Goal: Check status: Check status

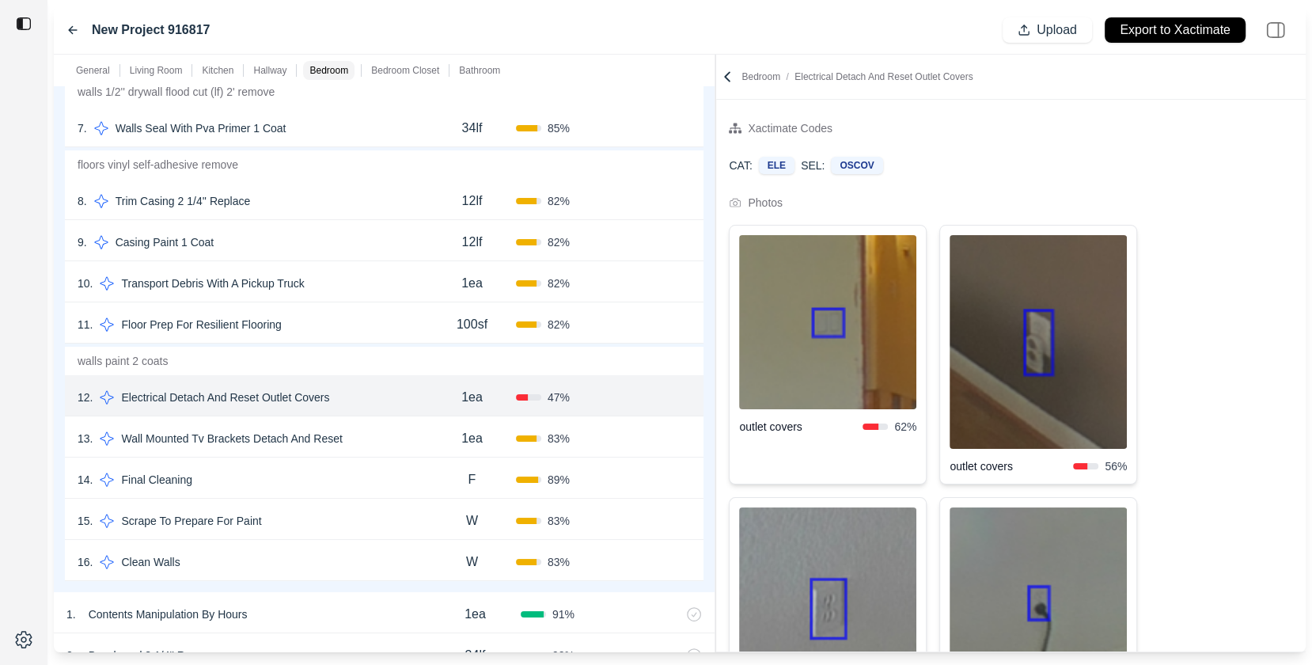
scroll to position [3340, 0]
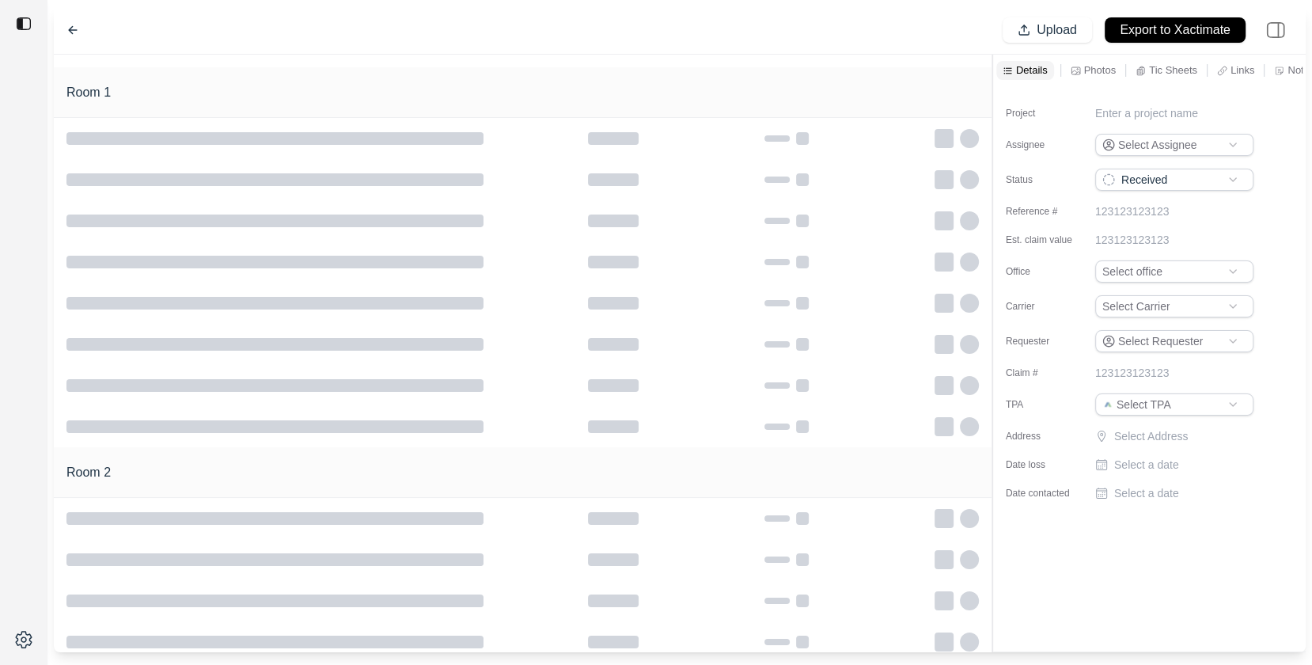
click at [1230, 67] on p "Links" at bounding box center [1242, 69] width 24 height 13
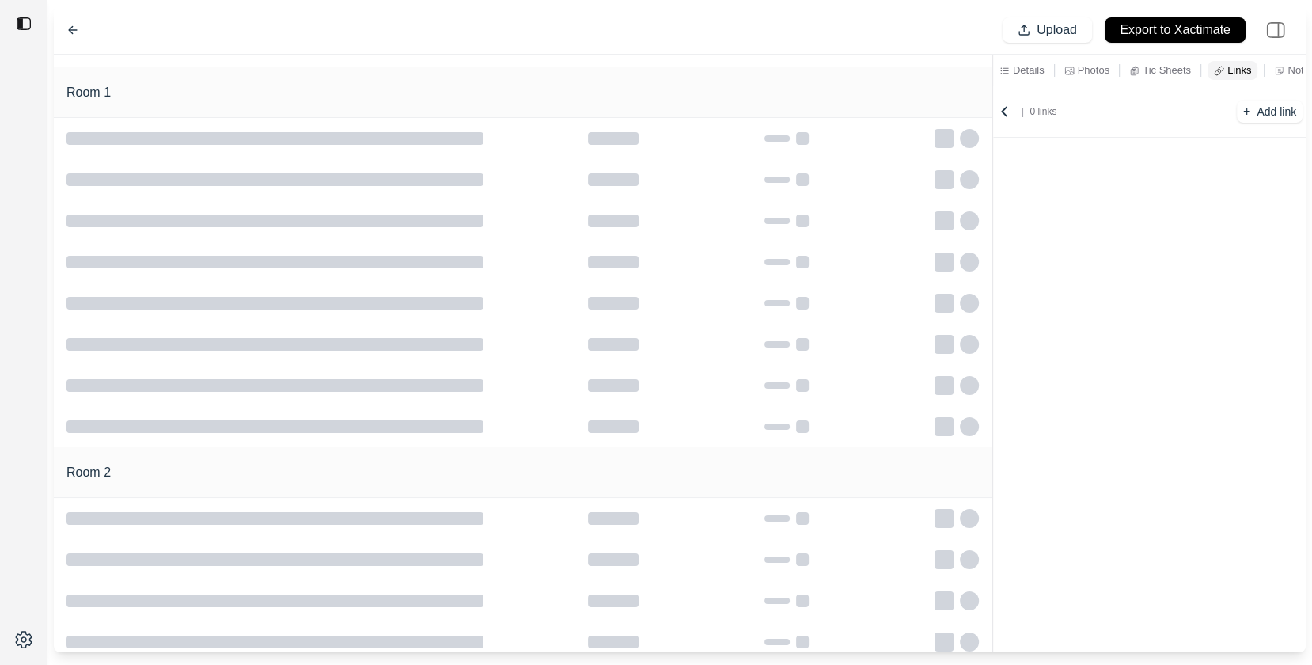
click at [1091, 68] on p "Photos" at bounding box center [1094, 69] width 32 height 13
click at [1158, 68] on p "Tic Sheets" at bounding box center [1173, 69] width 48 height 13
type input "**********"
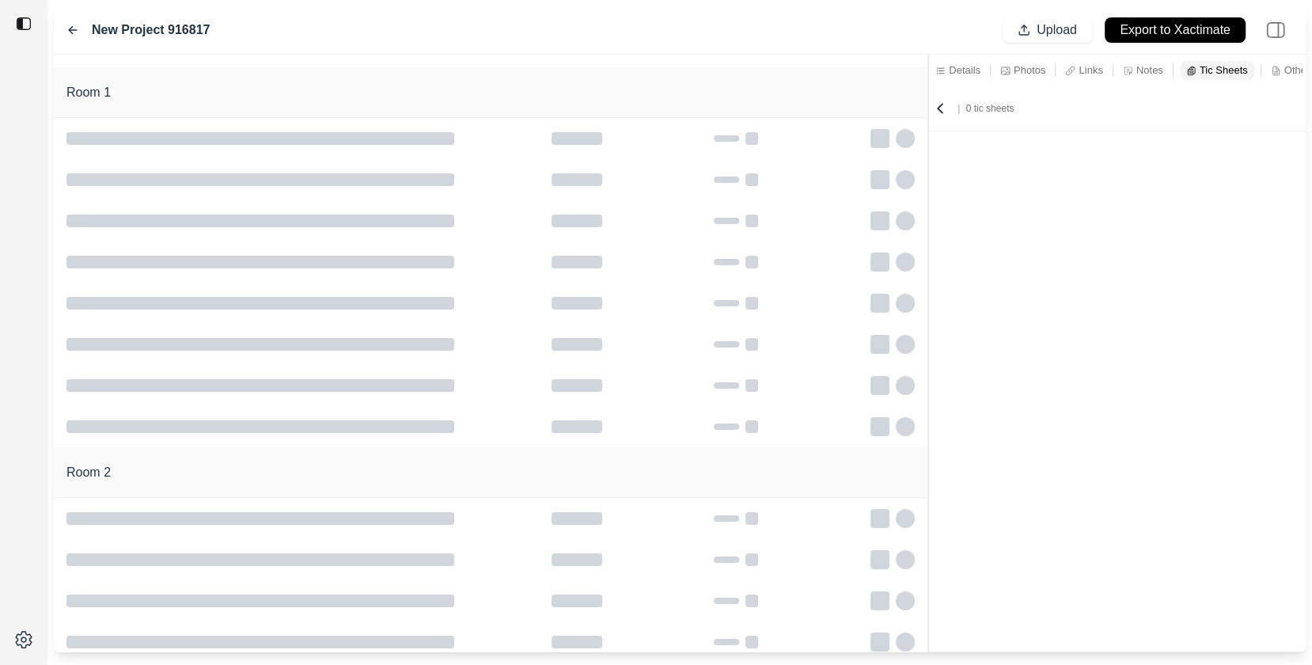
click at [931, 160] on div "Room 1 Room 2 Details Photos Links Notes Tic Sheets Other | 0 tic sheets" at bounding box center [680, 353] width 1252 height 597
click at [1024, 105] on div "| 0 tic sheets" at bounding box center [1117, 108] width 370 height 16
click at [944, 107] on icon at bounding box center [940, 108] width 16 height 16
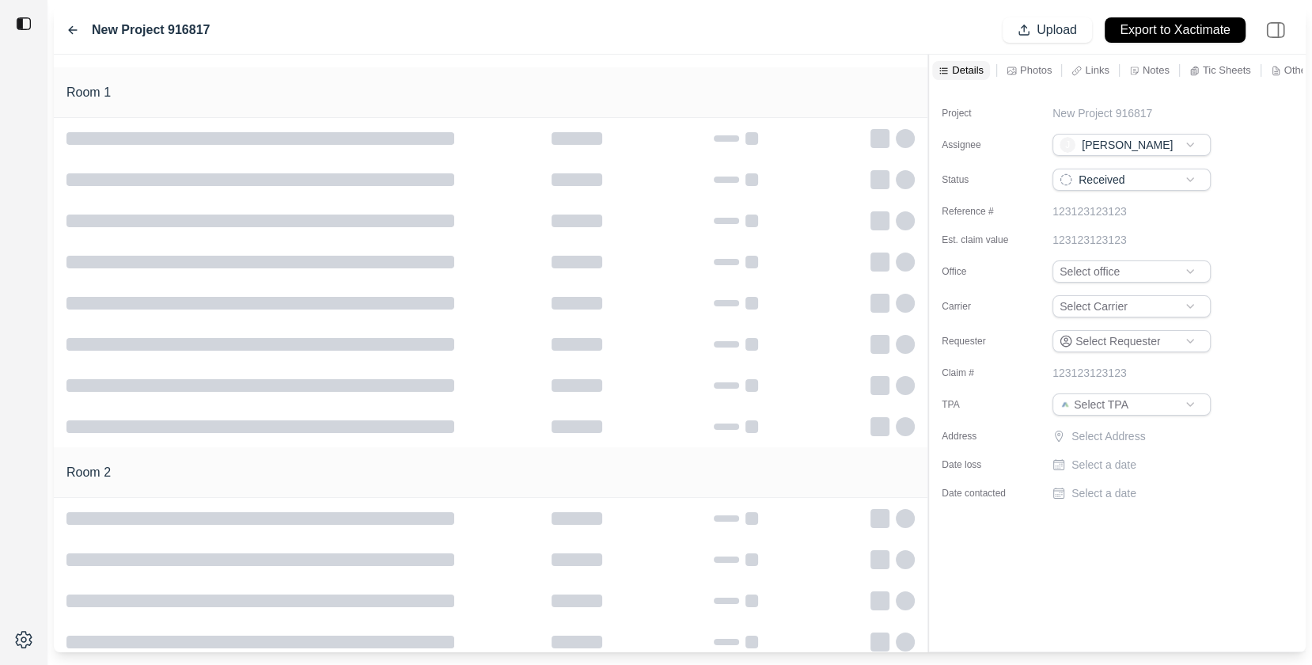
click at [1089, 70] on p "Links" at bounding box center [1097, 69] width 24 height 13
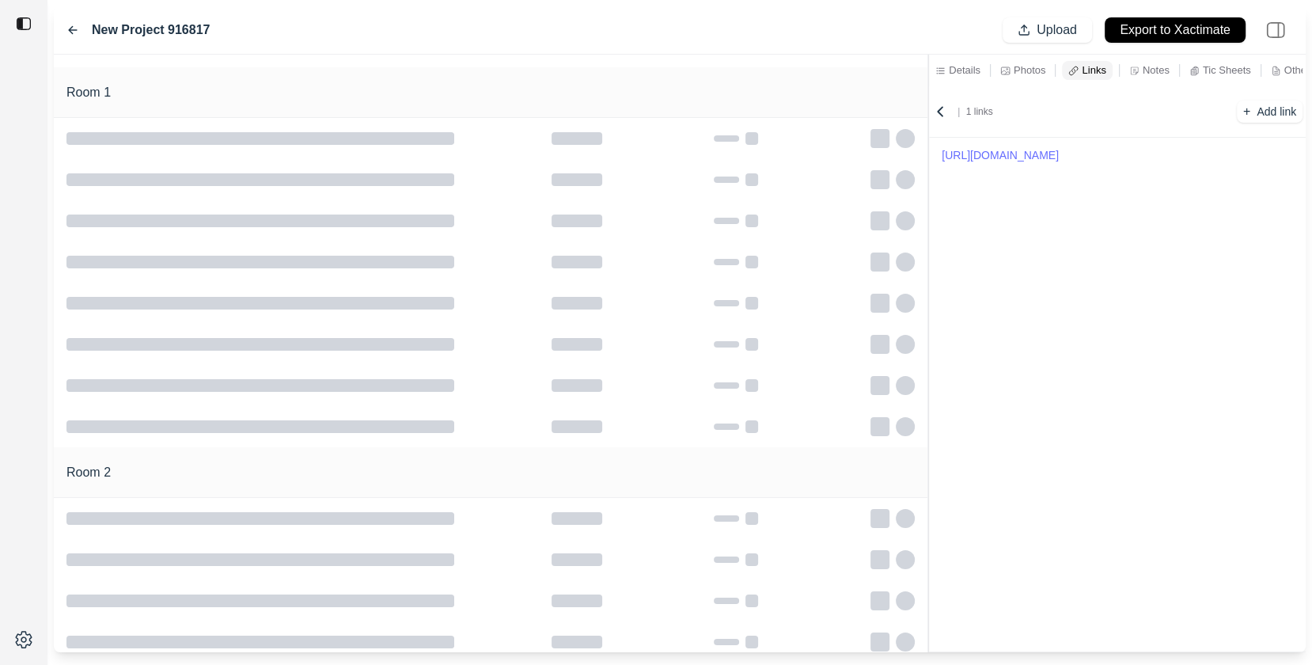
click at [1145, 74] on p "Notes" at bounding box center [1155, 69] width 27 height 13
